Goal: Information Seeking & Learning: Learn about a topic

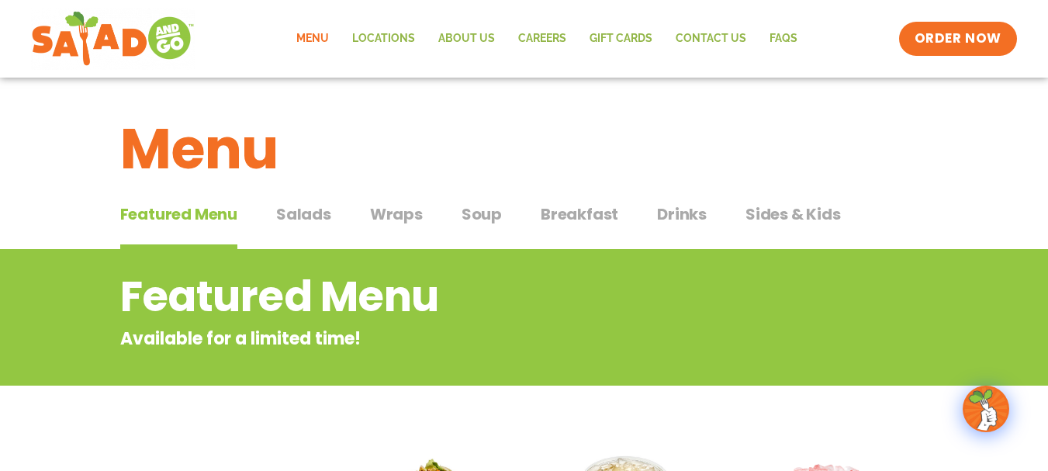
click at [301, 210] on span "Salads" at bounding box center [303, 213] width 55 height 23
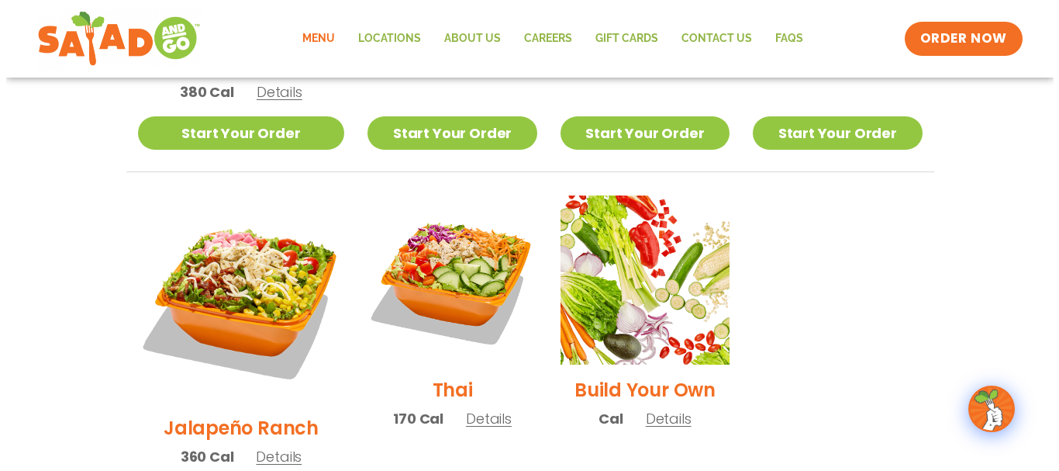
scroll to position [1086, 0]
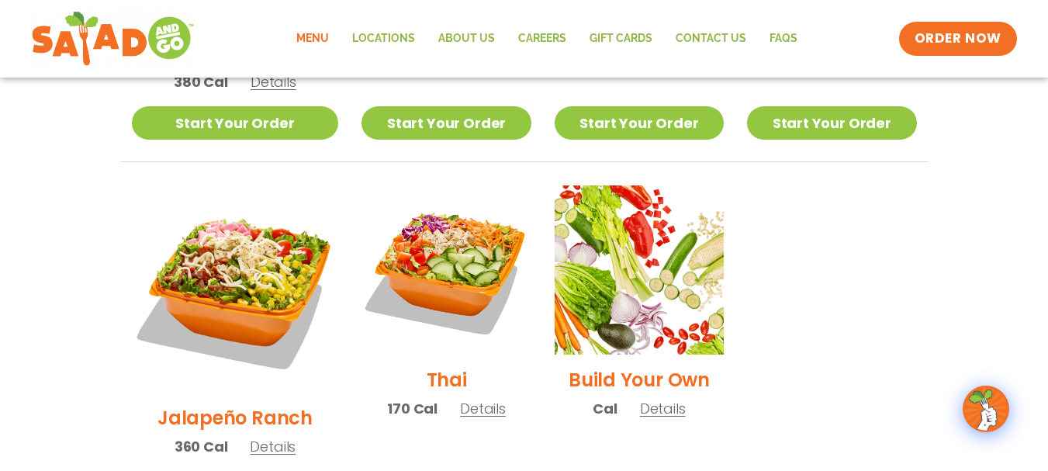
click at [427, 366] on h2 "Thai" at bounding box center [447, 379] width 40 height 27
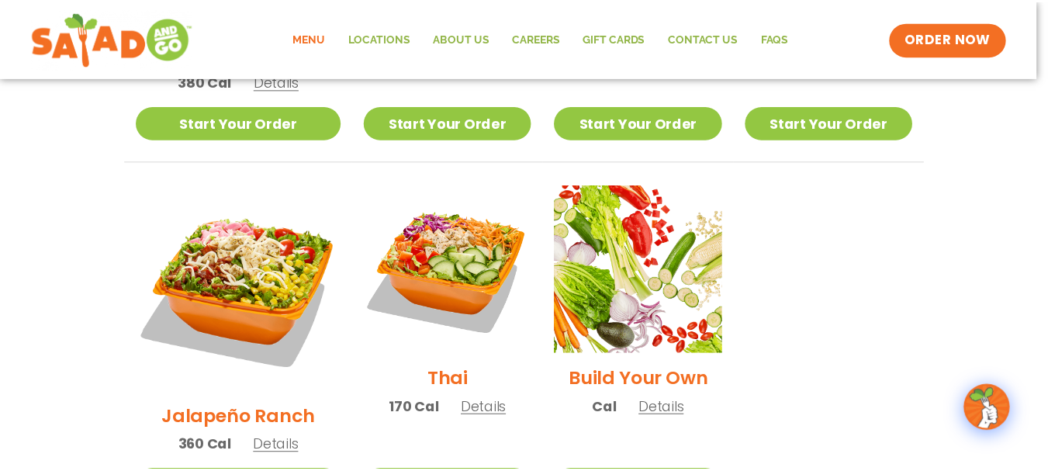
scroll to position [1057, 0]
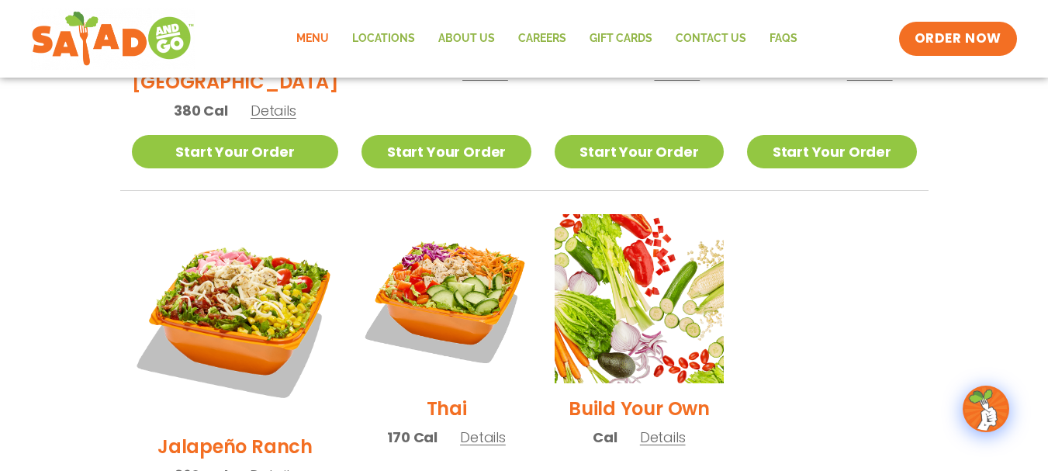
click at [876, 2] on div "Menu Locations About Us Careers GIFT CARDS Contact Us FAQs Menu Menu Locations …" at bounding box center [524, 39] width 1048 height 78
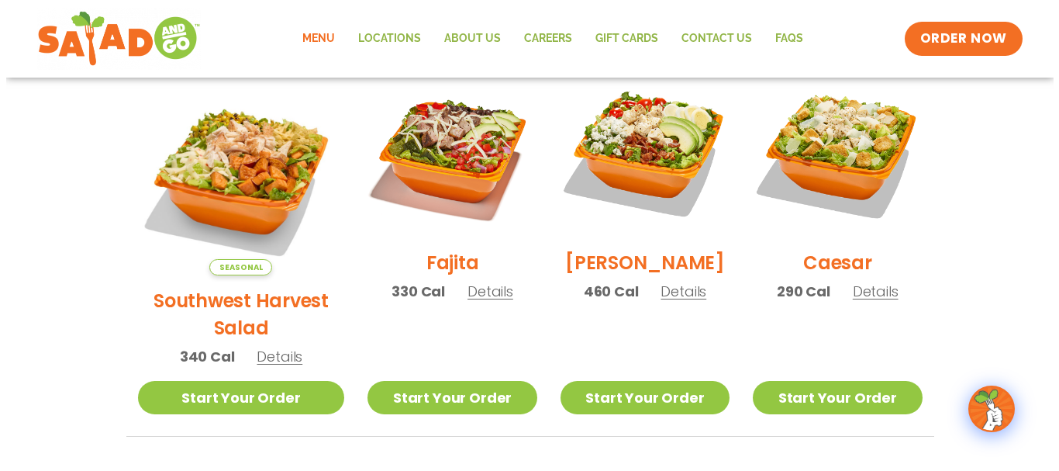
scroll to position [416, 0]
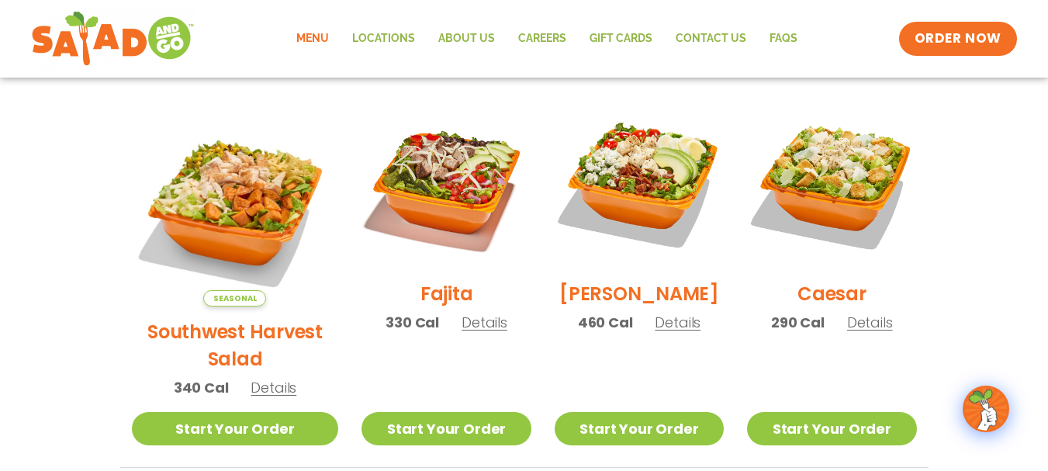
click at [228, 318] on h2 "Southwest Harvest Salad" at bounding box center [235, 345] width 207 height 54
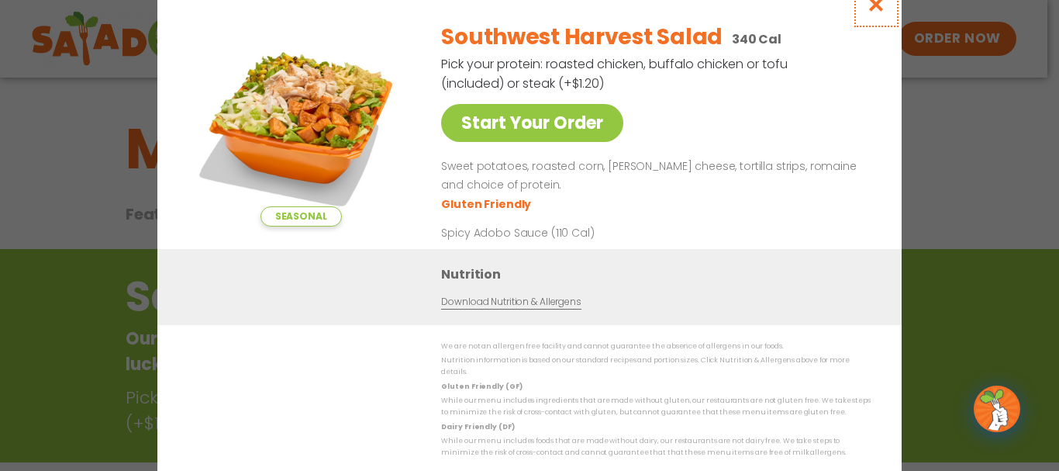
click at [878, 5] on icon "Close modal" at bounding box center [876, 4] width 19 height 16
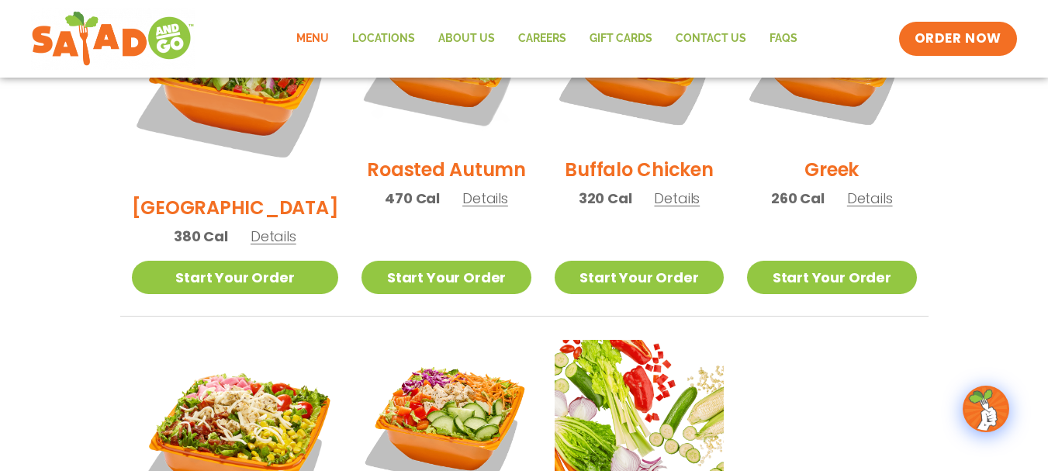
scroll to position [983, 0]
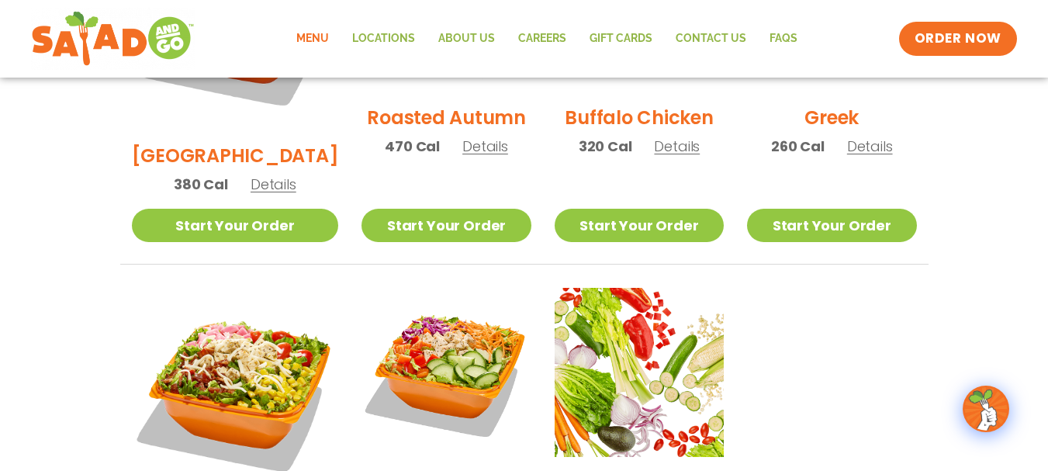
click at [421, 104] on h2 "Roasted Autumn" at bounding box center [446, 117] width 159 height 27
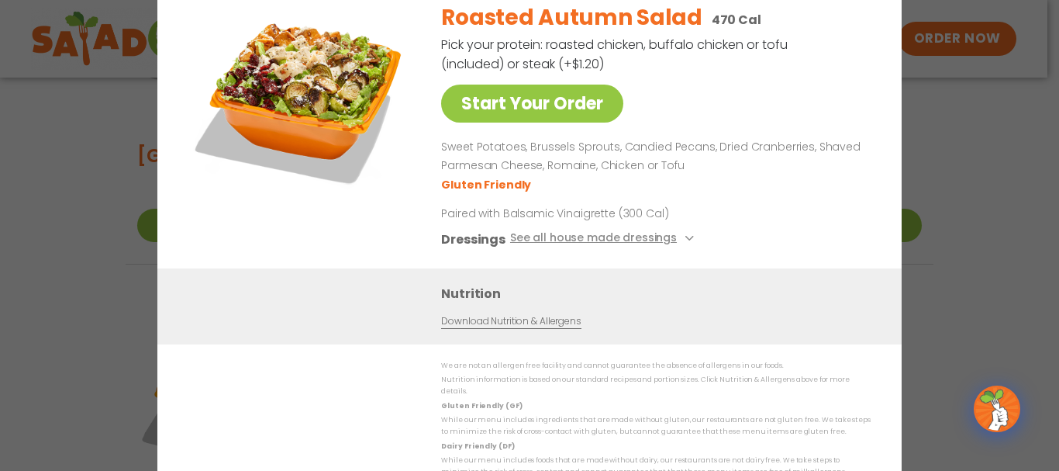
click at [895, 23] on div "Start Your Order Roasted Autumn Salad 470 Cal Pick your protein: roasted chicke…" at bounding box center [529, 235] width 745 height 553
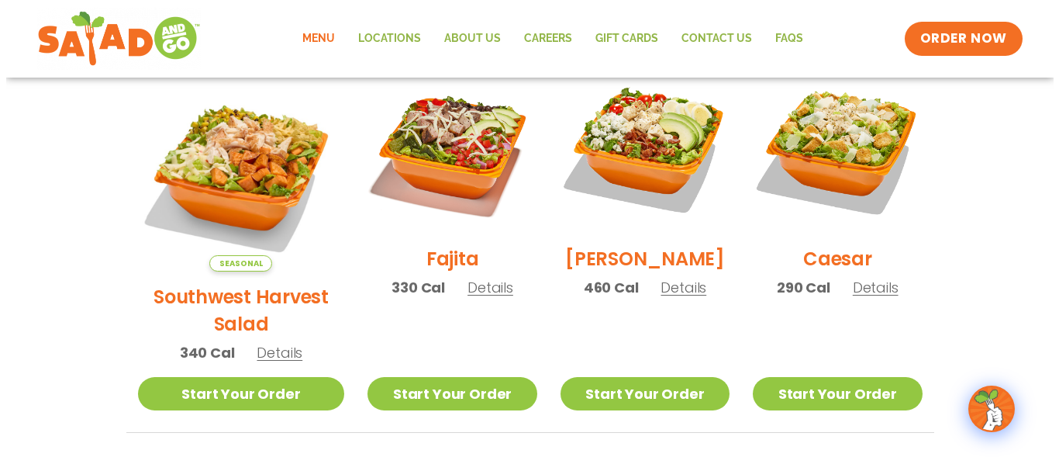
scroll to position [435, 0]
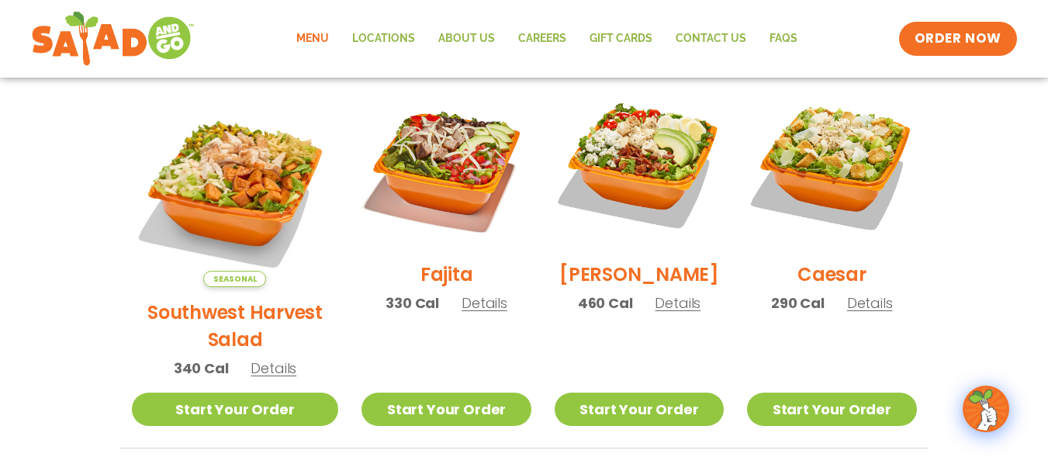
click at [626, 282] on h2 "[PERSON_NAME]" at bounding box center [639, 274] width 160 height 27
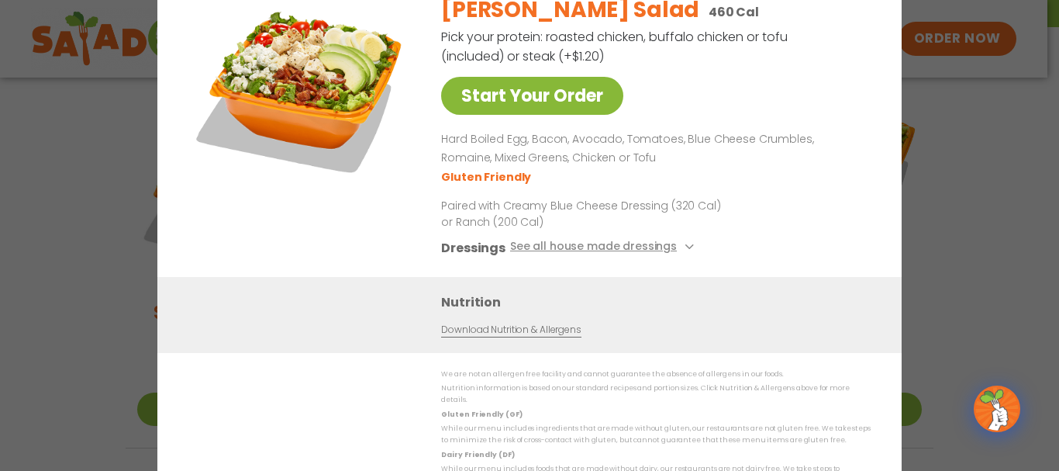
click at [518, 101] on link "Start Your Order" at bounding box center [532, 96] width 182 height 38
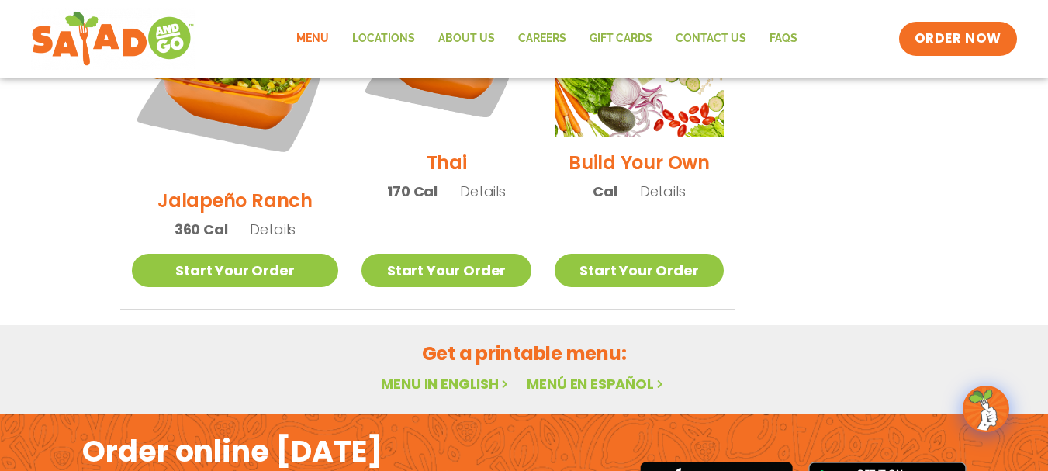
scroll to position [1333, 0]
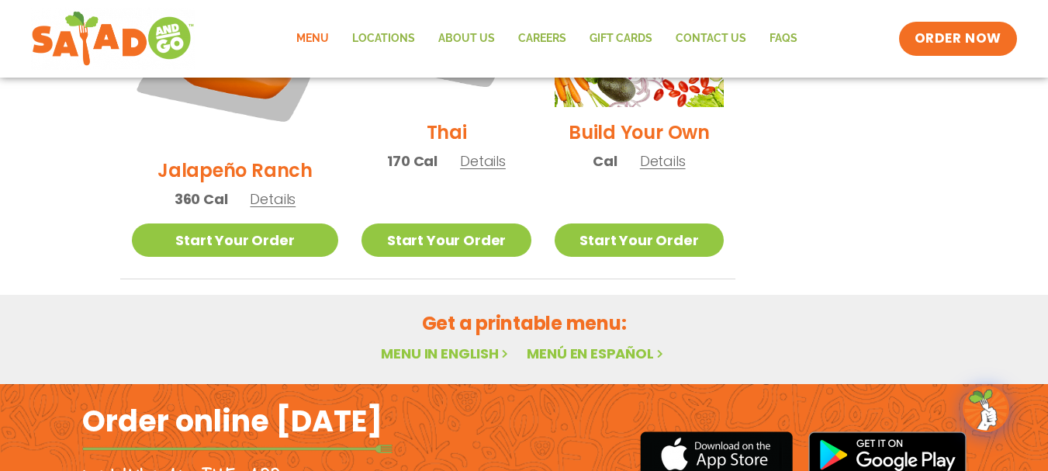
click at [481, 344] on link "Menu in English" at bounding box center [446, 353] width 130 height 19
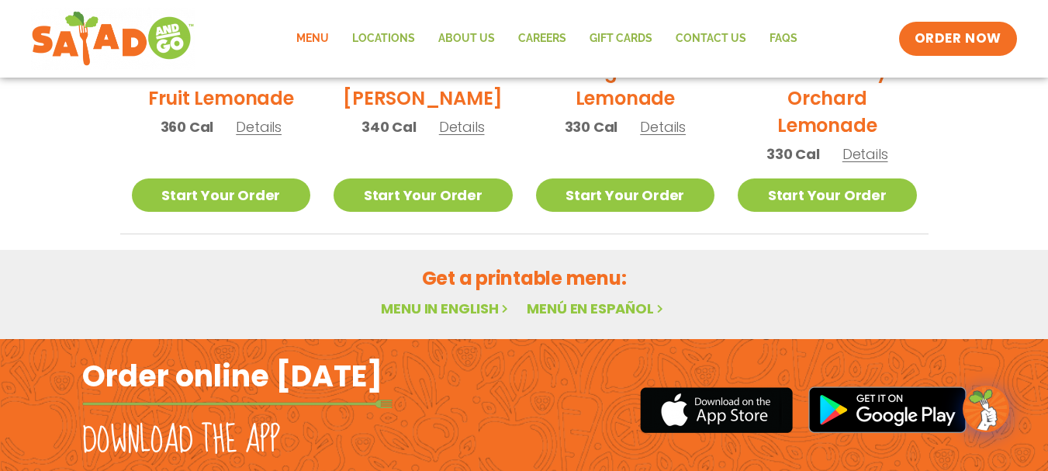
scroll to position [1067, 0]
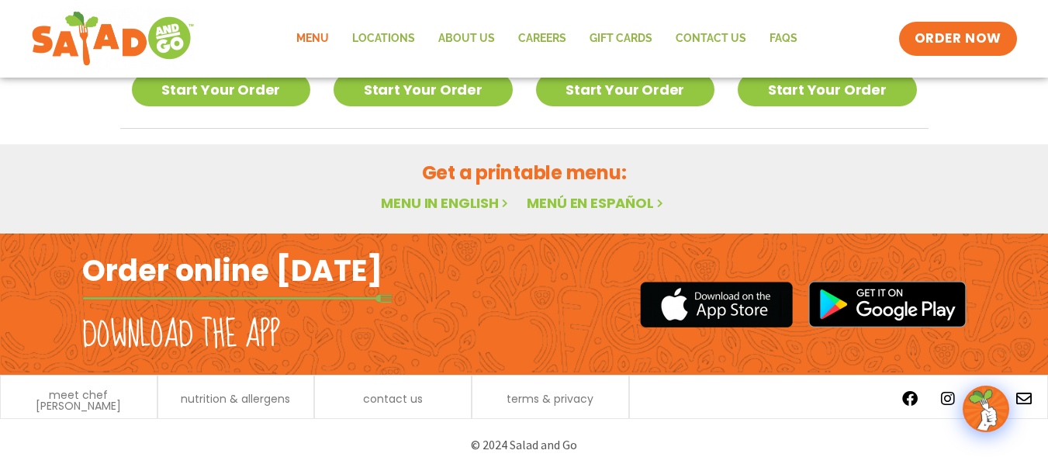
click at [478, 202] on link "Menu in English" at bounding box center [446, 202] width 130 height 19
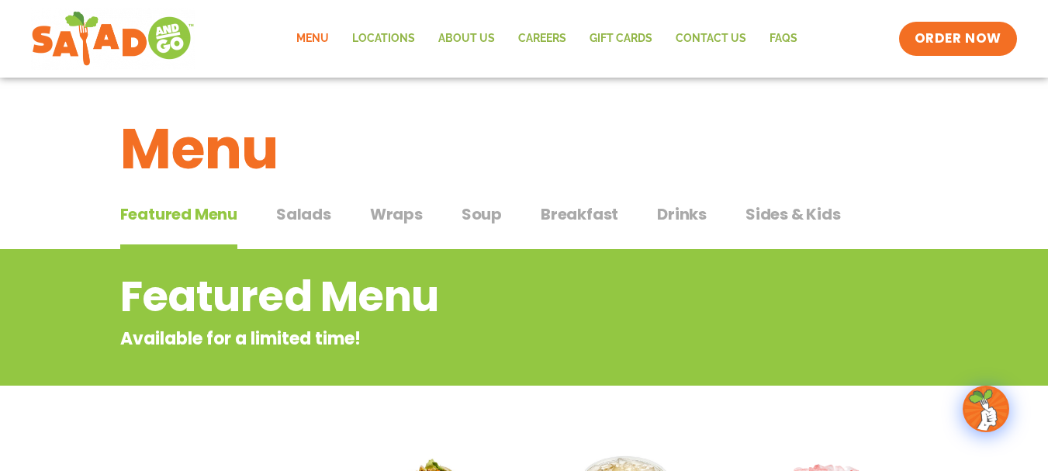
click at [303, 215] on span "Salads" at bounding box center [303, 213] width 55 height 23
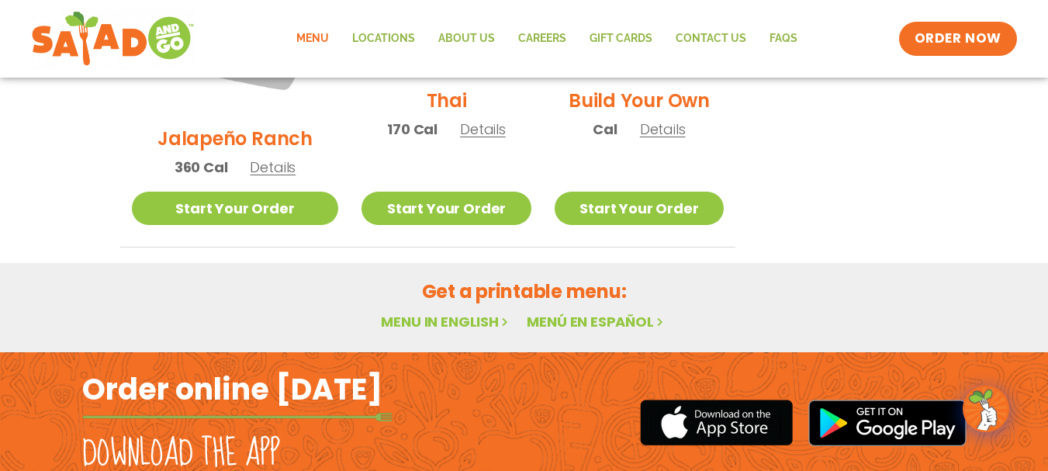
scroll to position [1399, 0]
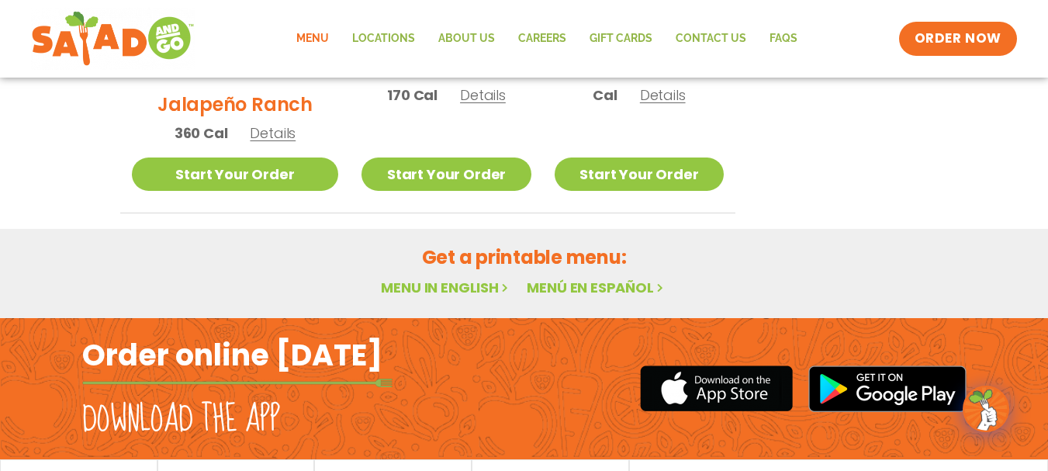
click at [987, 404] on img at bounding box center [985, 408] width 43 height 43
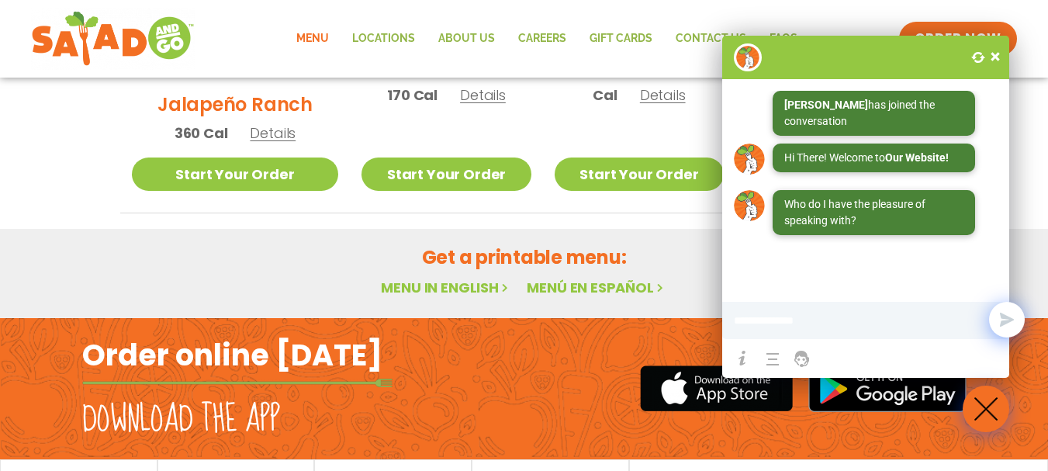
click at [810, 316] on input at bounding box center [839, 320] width 211 height 31
type input "**********"
click at [1009, 320] on button "Send" at bounding box center [1007, 320] width 36 height 36
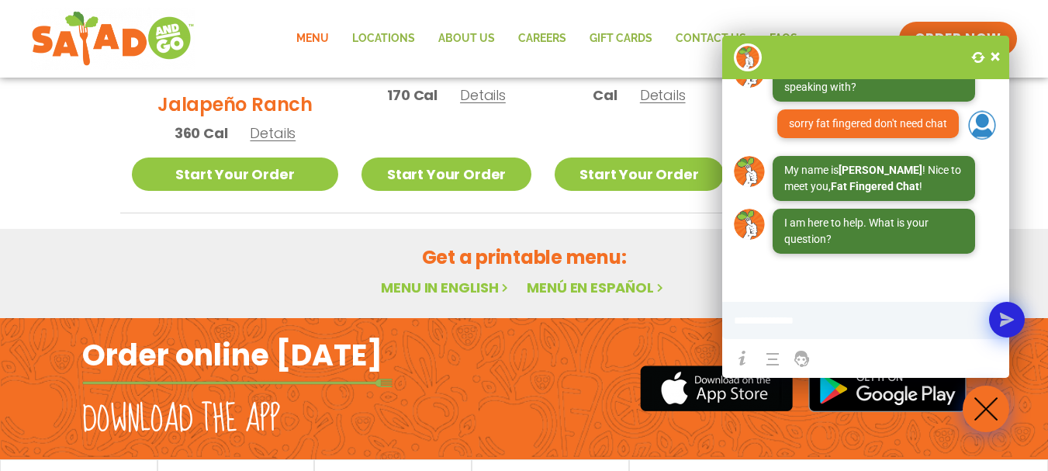
scroll to position [145, 0]
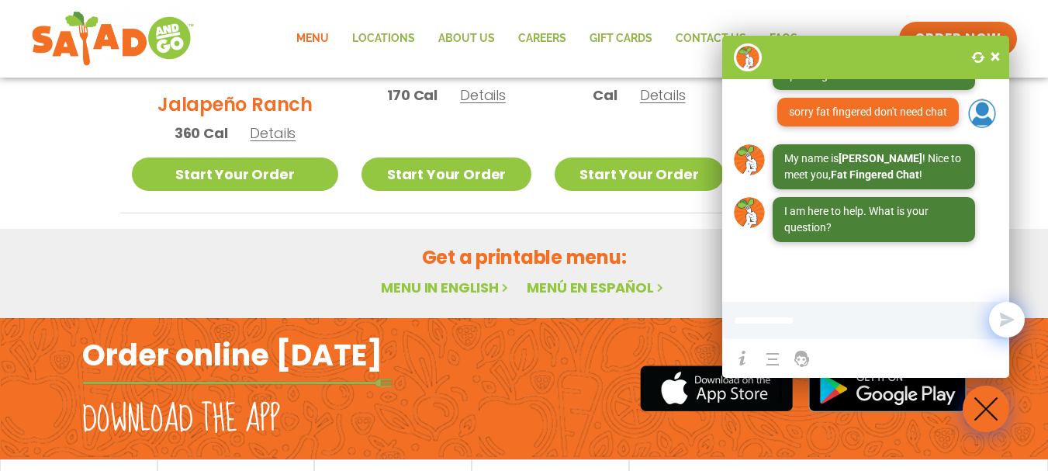
click at [997, 57] on span at bounding box center [995, 57] width 16 height 16
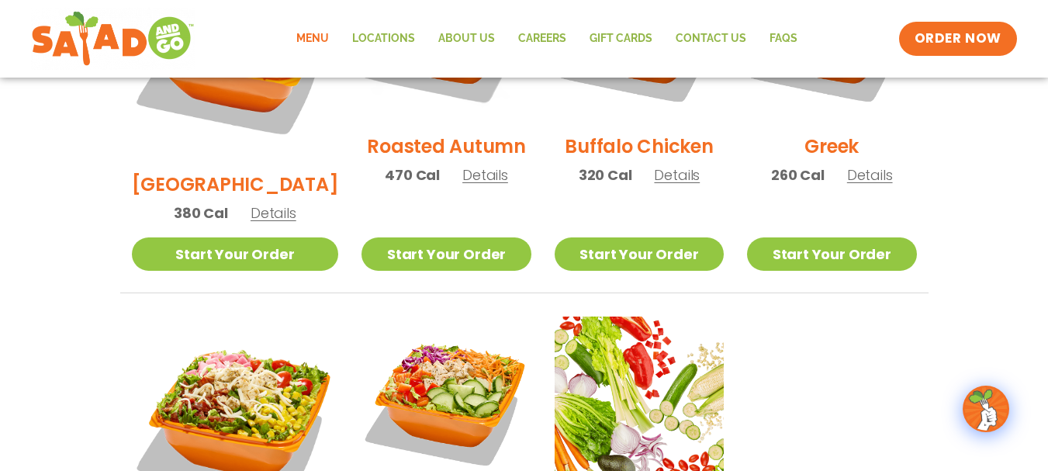
scroll to position [872, 0]
